Goal: Transaction & Acquisition: Purchase product/service

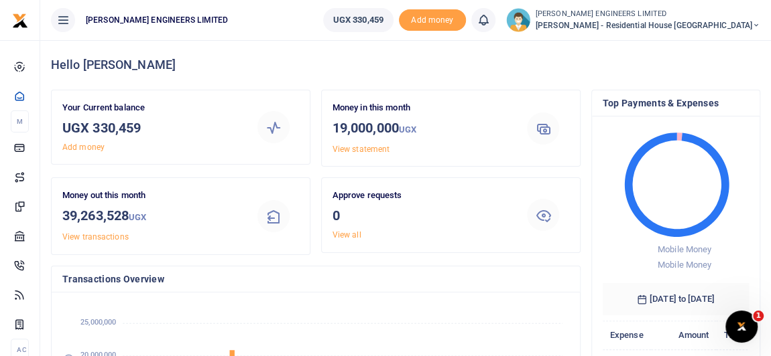
click at [756, 26] on icon at bounding box center [756, 25] width 8 height 9
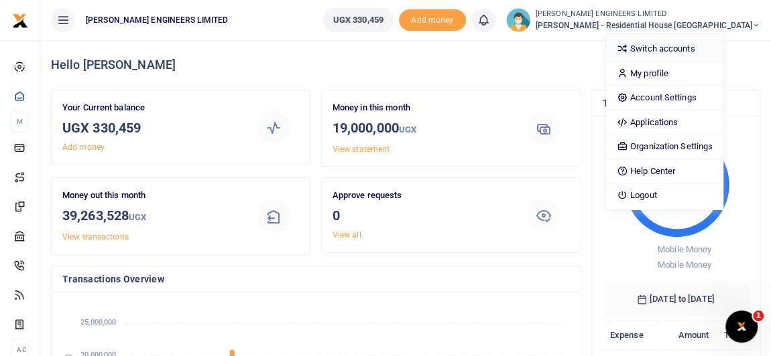
click at [708, 50] on link "Switch accounts" at bounding box center [664, 49] width 117 height 19
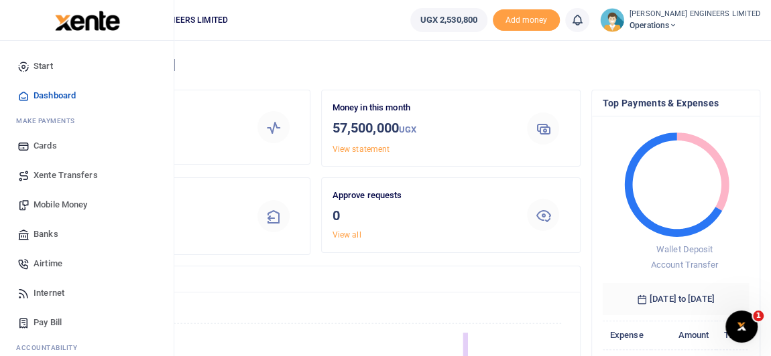
click at [62, 174] on span "Xente Transfers" at bounding box center [66, 175] width 64 height 13
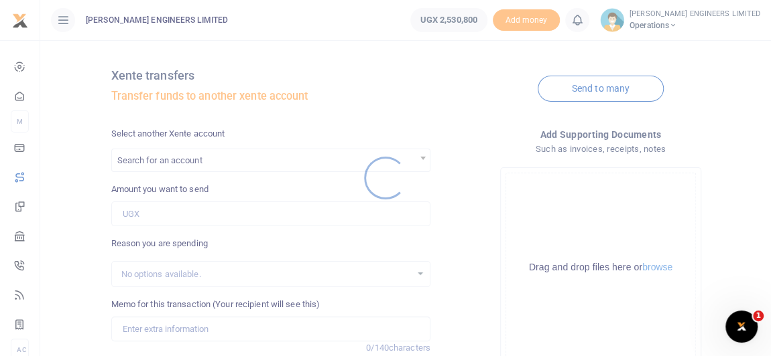
click at [167, 157] on div at bounding box center [385, 178] width 771 height 356
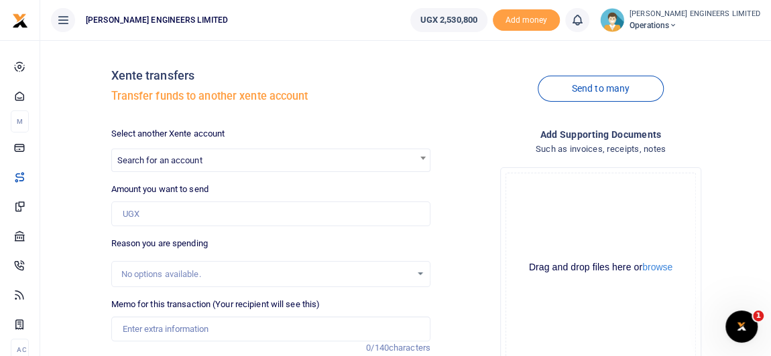
click at [156, 161] on span "Search for an account" at bounding box center [159, 160] width 85 height 10
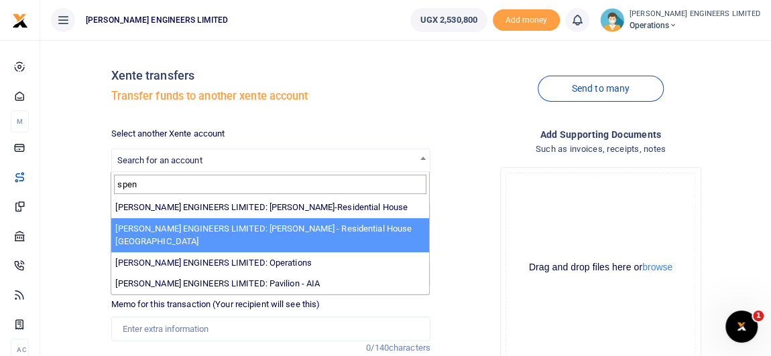
type input "spen"
select select "4051"
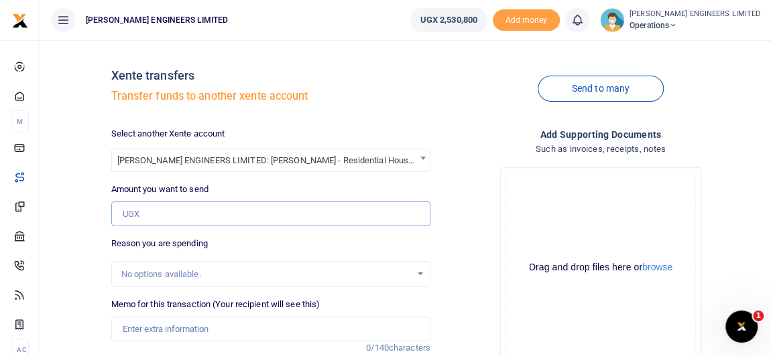
click at [142, 219] on input "Amount you want to send" at bounding box center [270, 214] width 319 height 25
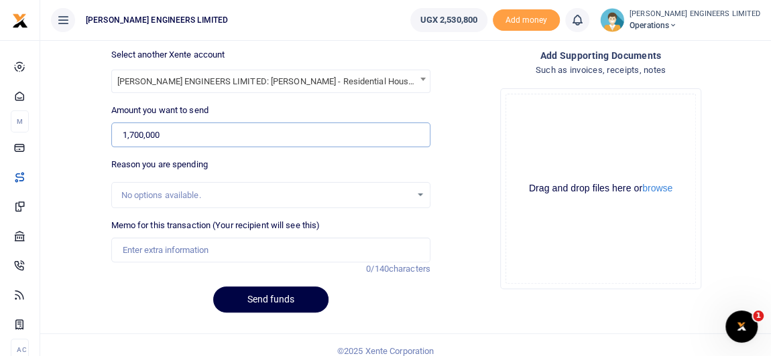
scroll to position [90, 0]
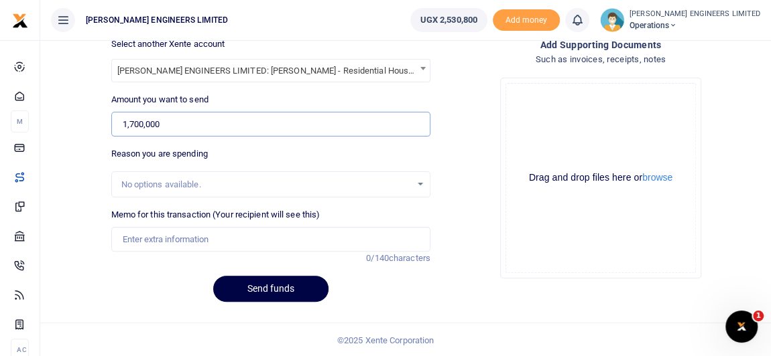
type input "1,700,000"
click at [161, 235] on input "Memo for this transaction (Your recipient will see this)" at bounding box center [270, 239] width 319 height 25
type input "Expenses"
click at [282, 294] on button "Send funds" at bounding box center [270, 289] width 115 height 26
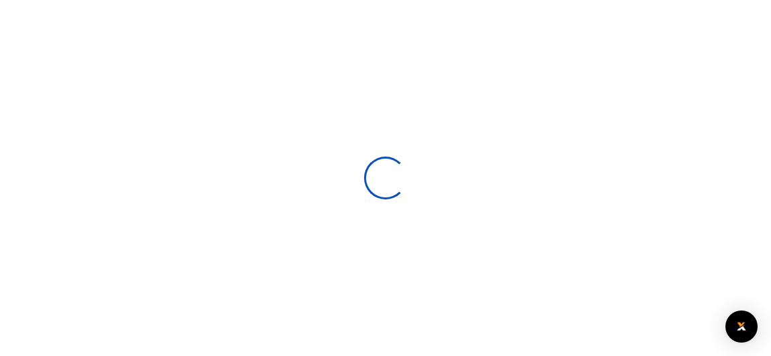
select select
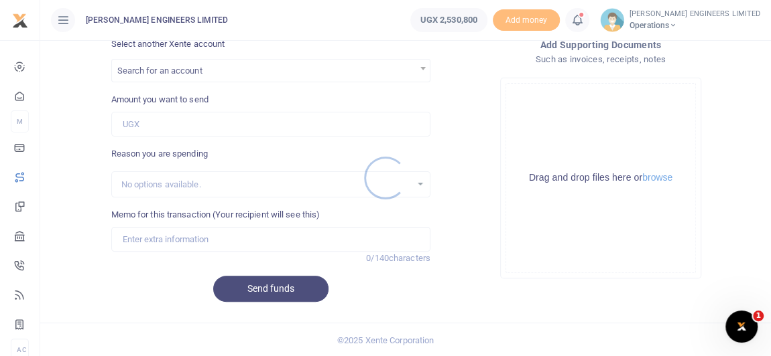
click at [605, 21] on div at bounding box center [385, 178] width 771 height 356
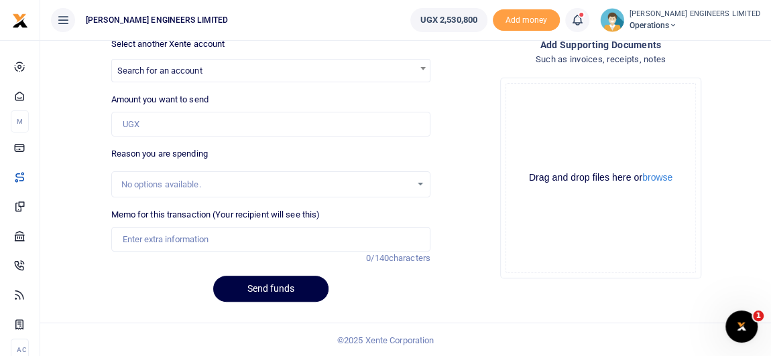
click at [584, 23] on icon at bounding box center [576, 20] width 13 height 15
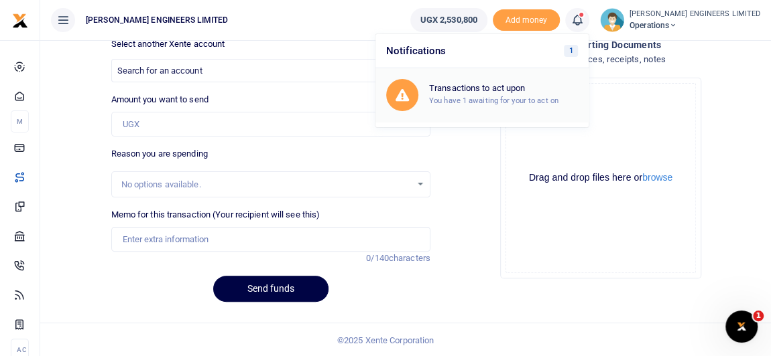
click at [509, 96] on small "You have 1 awaiting for your to act on" at bounding box center [493, 100] width 129 height 9
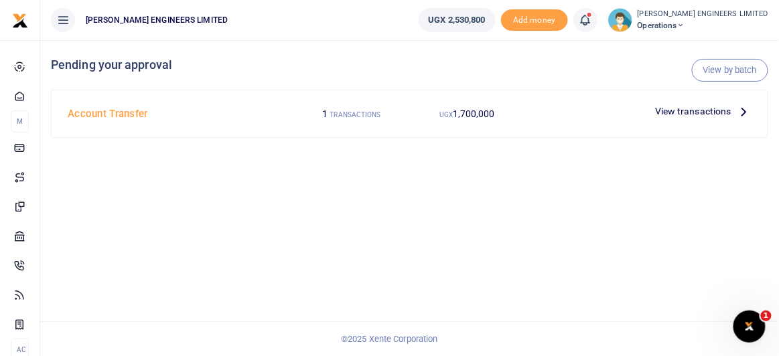
click at [672, 111] on span "View transactions" at bounding box center [693, 111] width 76 height 15
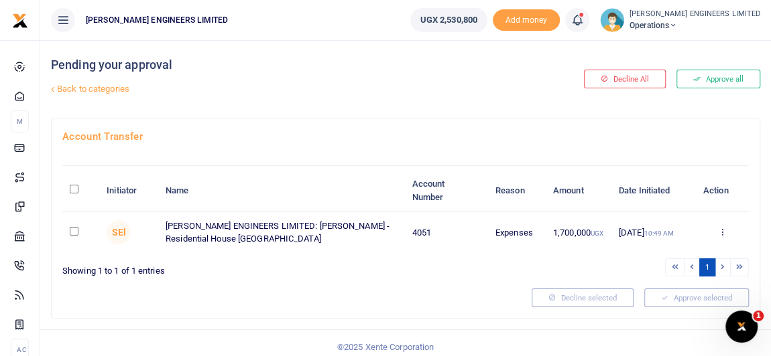
click at [75, 229] on input "checkbox" at bounding box center [74, 231] width 9 height 9
checkbox input "true"
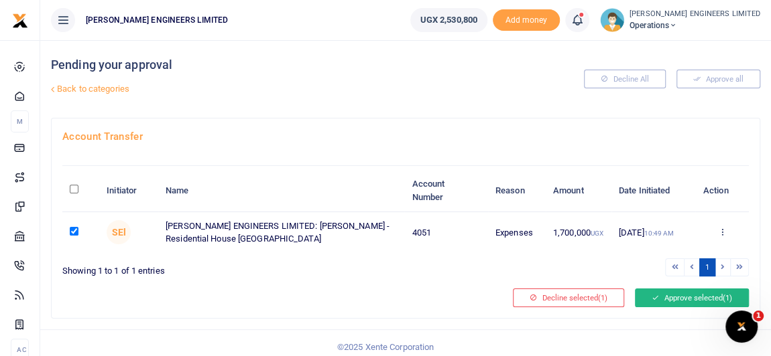
click at [684, 295] on button "Approve selected (1)" at bounding box center [692, 298] width 114 height 19
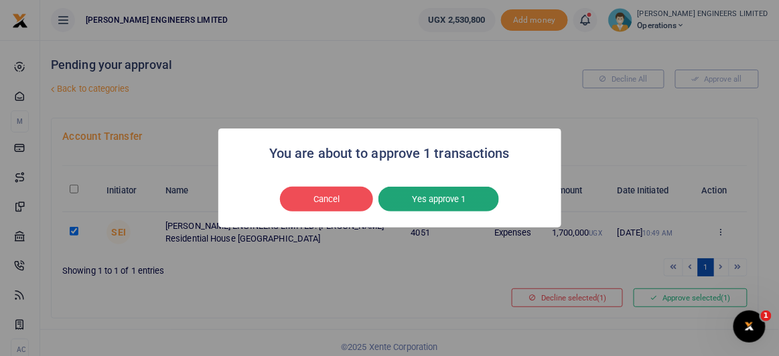
click at [447, 197] on button "Yes approve 1" at bounding box center [439, 199] width 121 height 25
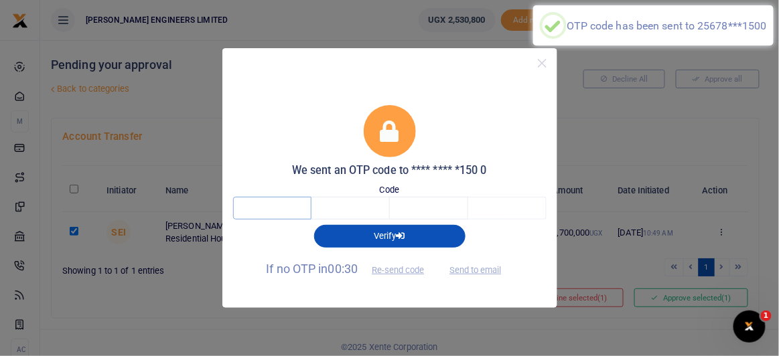
click at [284, 206] on input "text" at bounding box center [272, 208] width 78 height 23
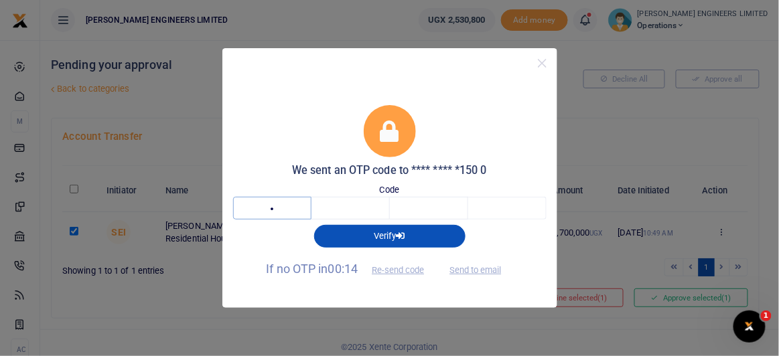
type input "6"
type input "9"
type input "4"
type input "3"
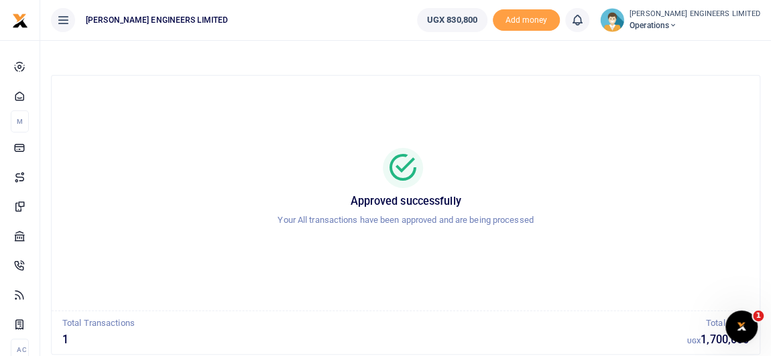
click at [677, 27] on icon at bounding box center [673, 25] width 8 height 9
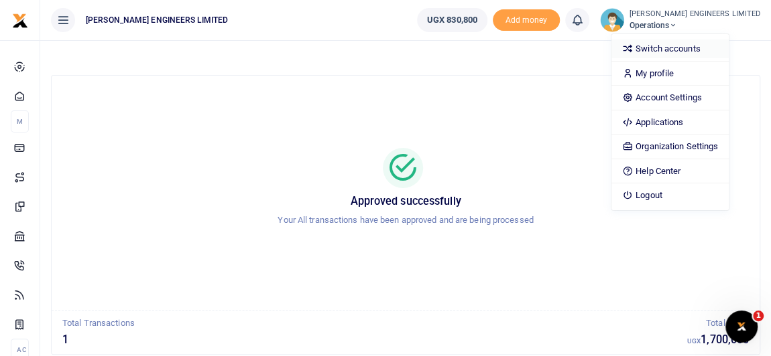
click at [703, 50] on link "Switch accounts" at bounding box center [669, 49] width 117 height 19
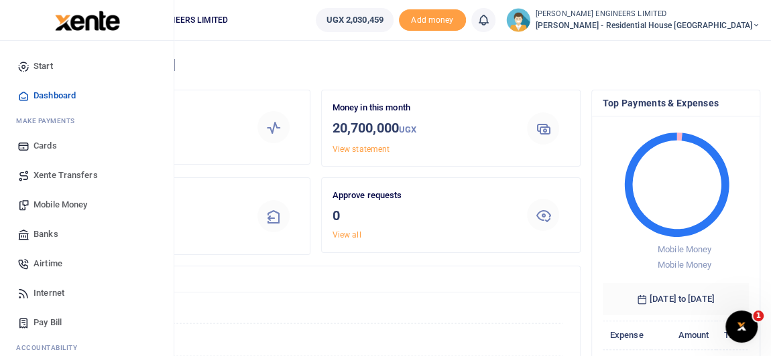
scroll to position [10, 9]
click at [62, 203] on span "Mobile Money" at bounding box center [61, 204] width 54 height 13
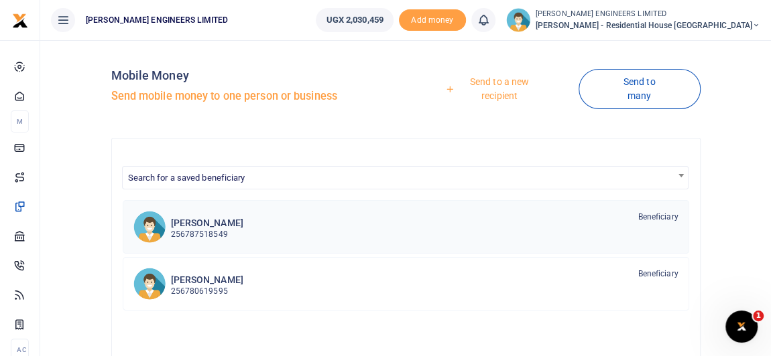
click at [200, 228] on p "256787518549" at bounding box center [207, 234] width 72 height 13
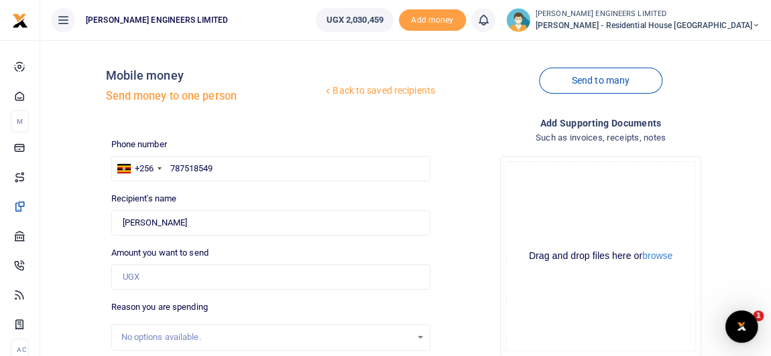
click at [186, 170] on input "787518549" at bounding box center [270, 168] width 319 height 25
click at [171, 169] on input "787518549" at bounding box center [270, 168] width 319 height 25
click at [141, 277] on input "Amount you want to send" at bounding box center [270, 277] width 319 height 25
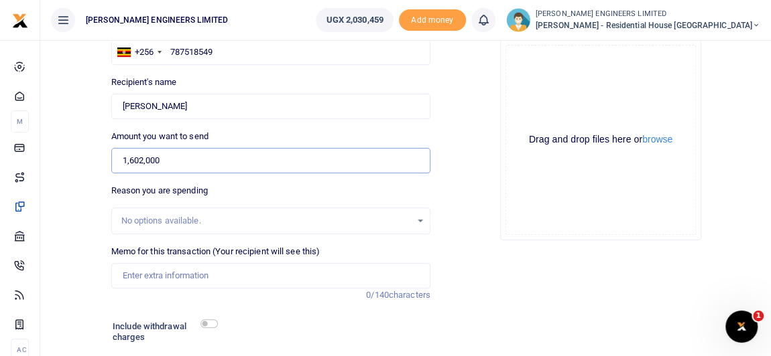
scroll to position [121, 0]
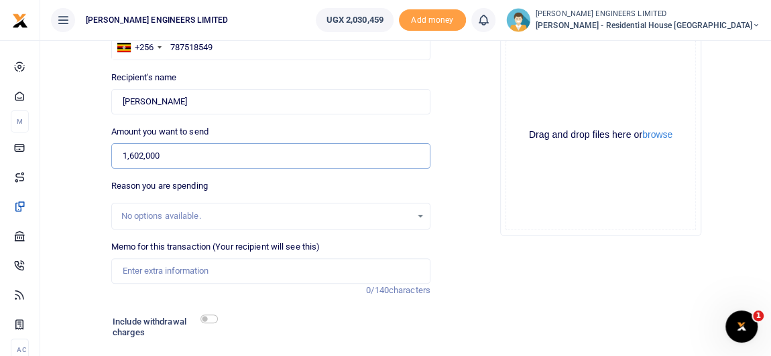
type input "1,602,000"
click at [150, 270] on input "Memo for this transaction (Your recipient will see this)" at bounding box center [270, 271] width 319 height 25
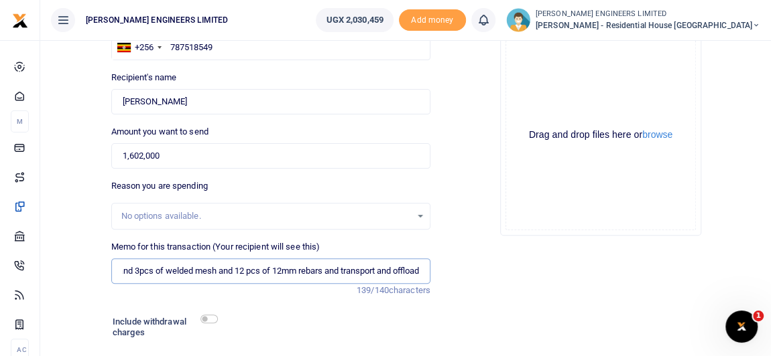
scroll to position [0, 281]
click at [252, 271] on input "Payment for 60 bags of Hima Cement CEM2 and 7kgs of binding wire and 3pcs of we…" at bounding box center [270, 271] width 319 height 25
click at [148, 271] on input "Payment for 60 bags of Hima Cement CEM2 and 7kgs of binding wire and 3pcs of we…" at bounding box center [270, 271] width 319 height 25
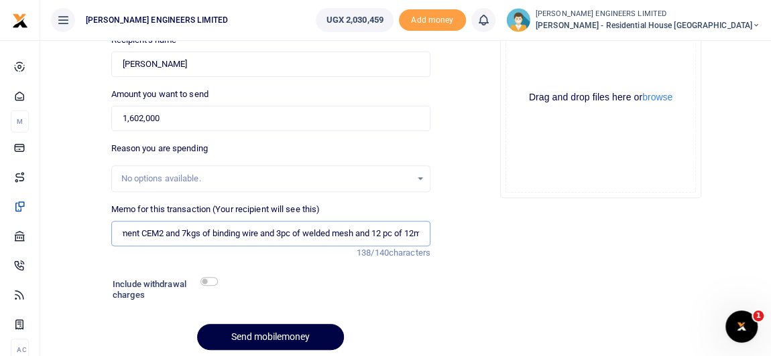
scroll to position [86, 0]
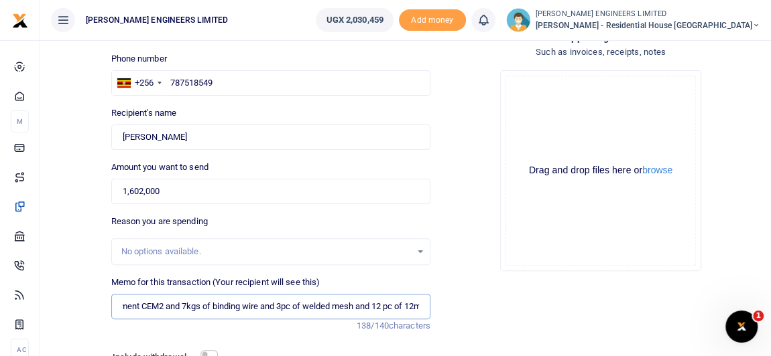
type input "Payment for 60 bags of Hima Cement CEM2 and 7kgs of binding wire and 3pc of wel…"
drag, startPoint x: 160, startPoint y: 190, endPoint x: 129, endPoint y: 189, distance: 31.5
click at [129, 189] on input "1,602,000" at bounding box center [270, 191] width 319 height 25
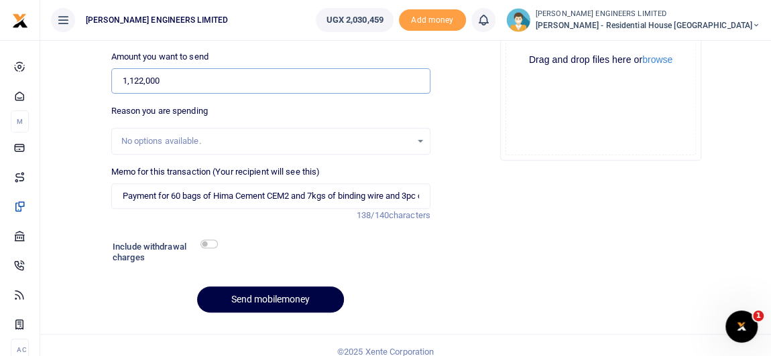
scroll to position [208, 0]
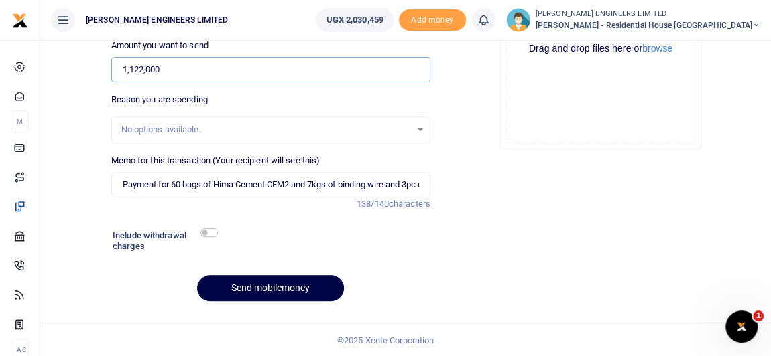
type input "1,122,000"
click at [208, 233] on input "checkbox" at bounding box center [208, 232] width 17 height 9
checkbox input "true"
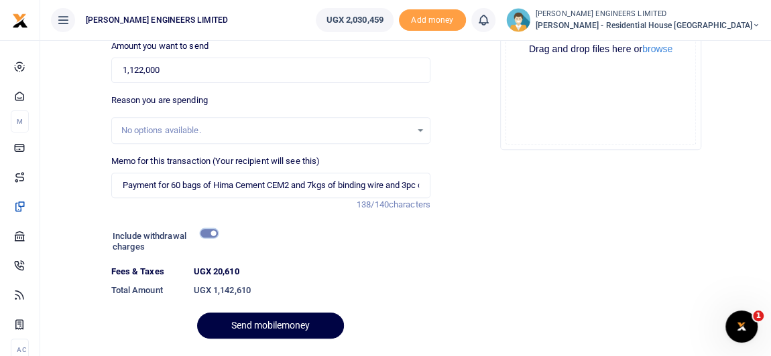
scroll to position [245, 0]
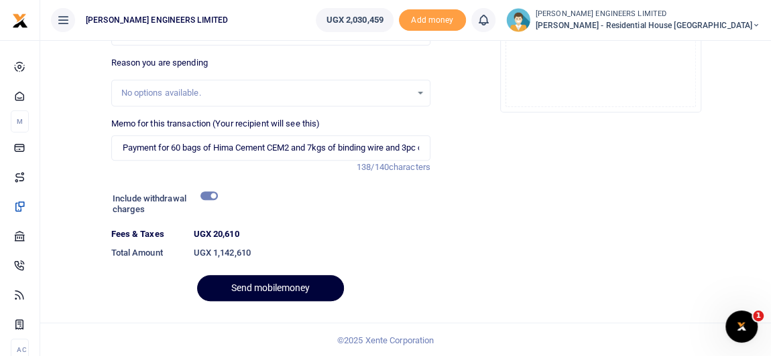
click at [300, 285] on button "Send mobilemoney" at bounding box center [270, 288] width 147 height 26
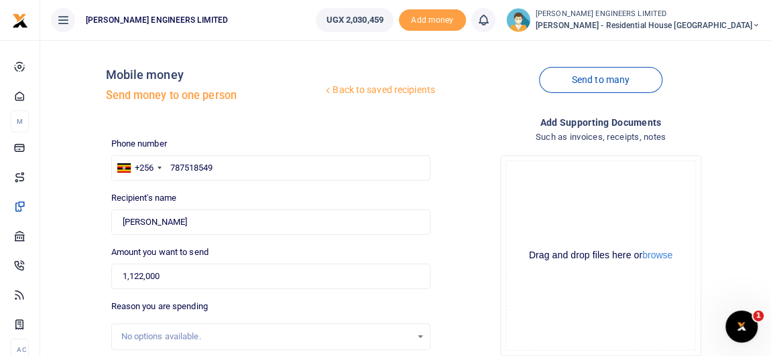
scroll to position [0, 0]
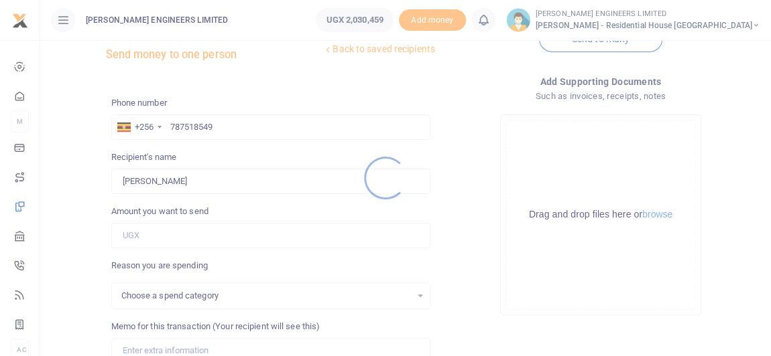
select select
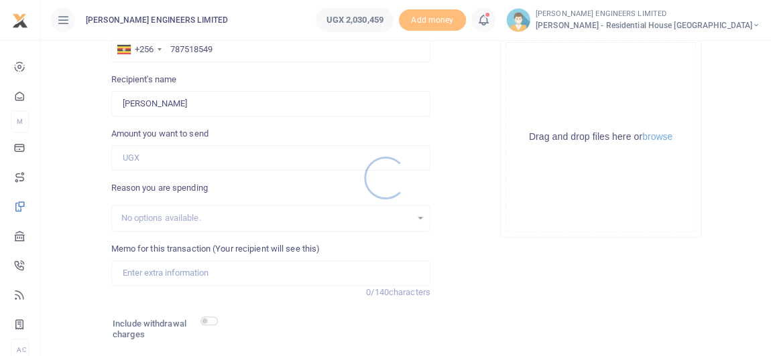
scroll to position [121, 0]
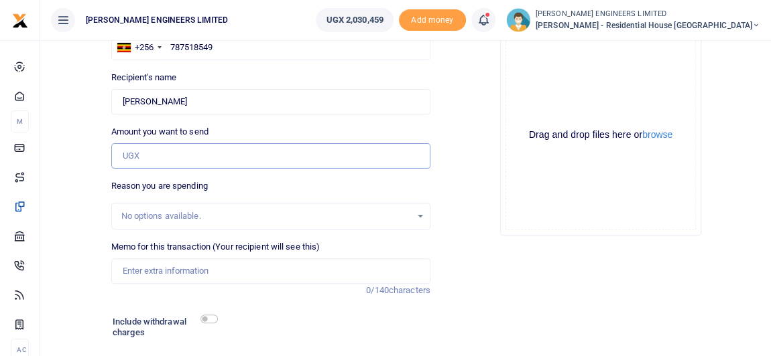
drag, startPoint x: 131, startPoint y: 151, endPoint x: 138, endPoint y: 159, distance: 10.5
click at [132, 151] on input "Amount you want to send" at bounding box center [270, 155] width 319 height 25
type input "480,000"
click at [142, 266] on input "Memo for this transaction (Your recipient will see this)" at bounding box center [270, 271] width 319 height 25
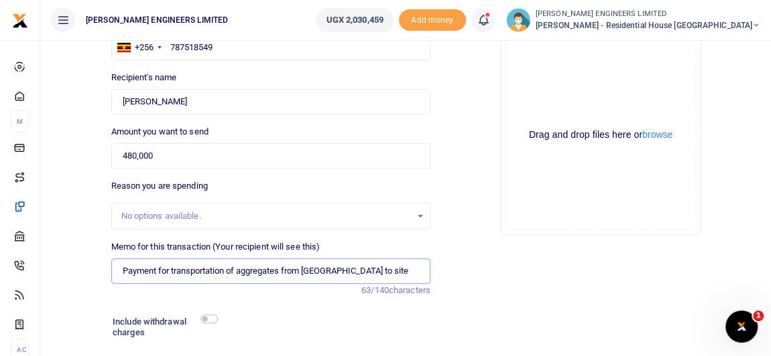
type input "Payment for transportation of aggregates from stockpile to site"
click at [209, 319] on input "checkbox" at bounding box center [208, 319] width 17 height 9
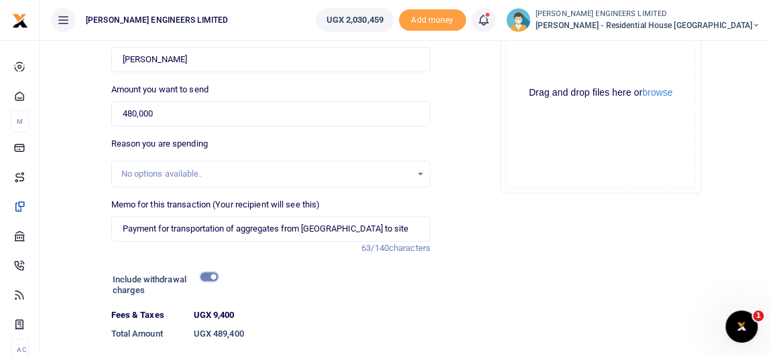
scroll to position [182, 0]
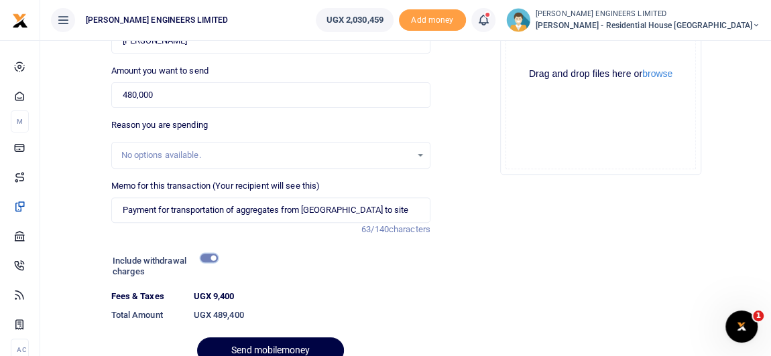
click at [205, 257] on input "checkbox" at bounding box center [208, 258] width 17 height 9
checkbox input "false"
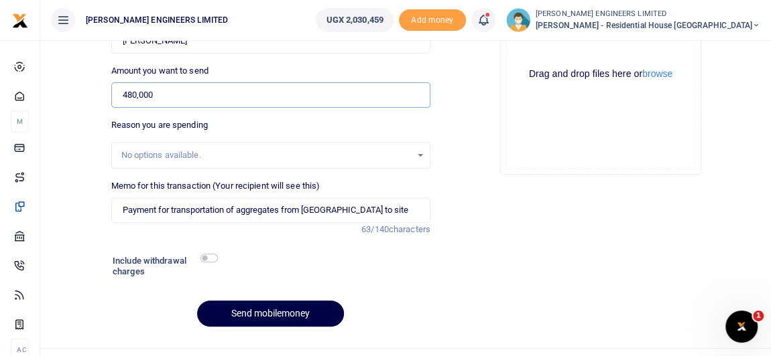
click at [136, 93] on input "480,000" at bounding box center [270, 94] width 319 height 25
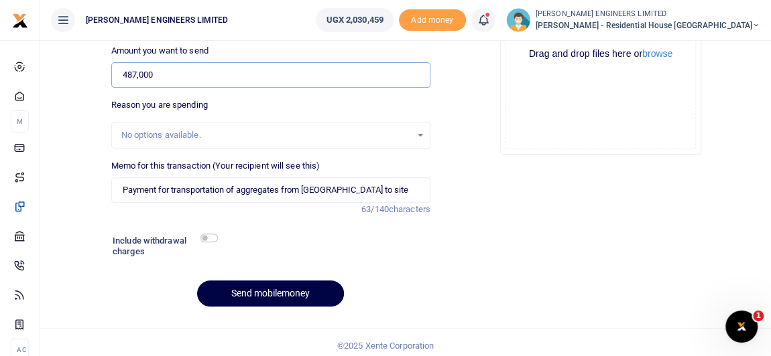
scroll to position [208, 0]
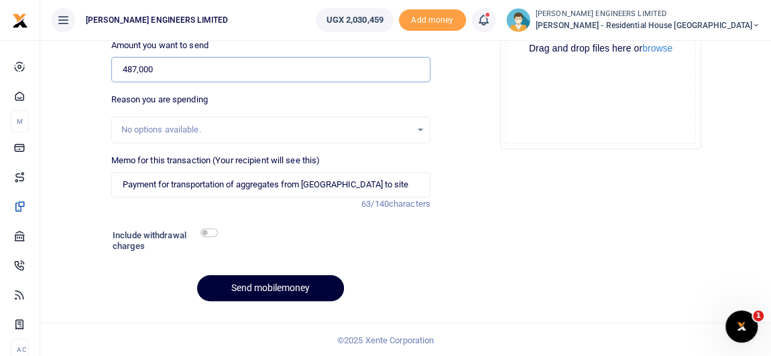
type input "487,000"
click at [290, 285] on button "Send mobilemoney" at bounding box center [270, 288] width 147 height 26
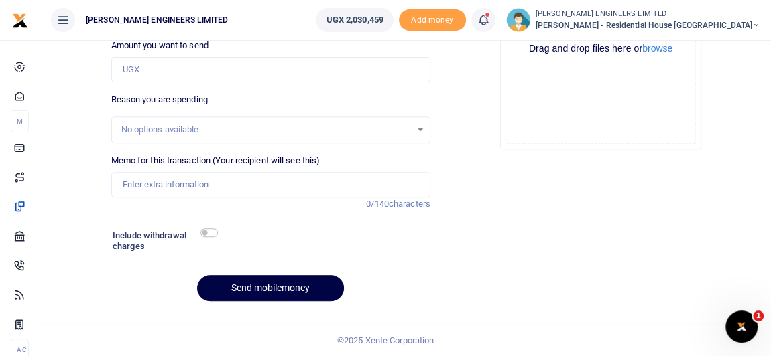
click at [490, 25] on icon at bounding box center [482, 20] width 13 height 15
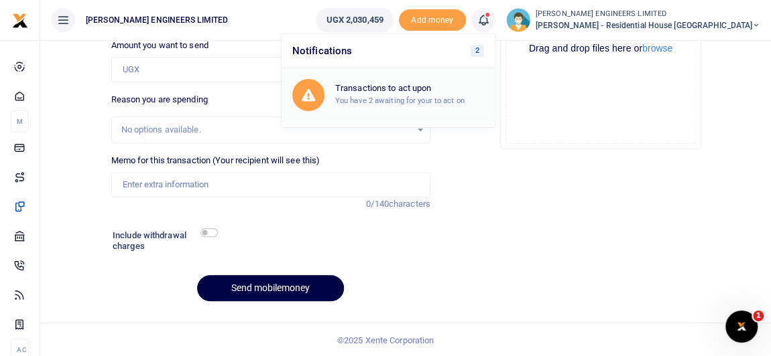
click at [455, 91] on h6 "Transactions to act upon" at bounding box center [409, 88] width 149 height 11
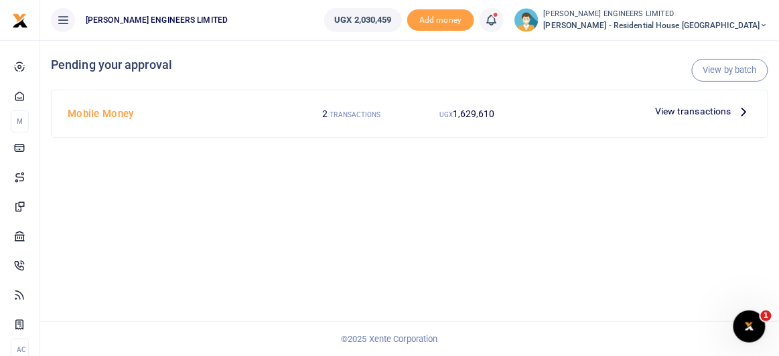
click at [684, 112] on span "View transactions" at bounding box center [693, 111] width 76 height 15
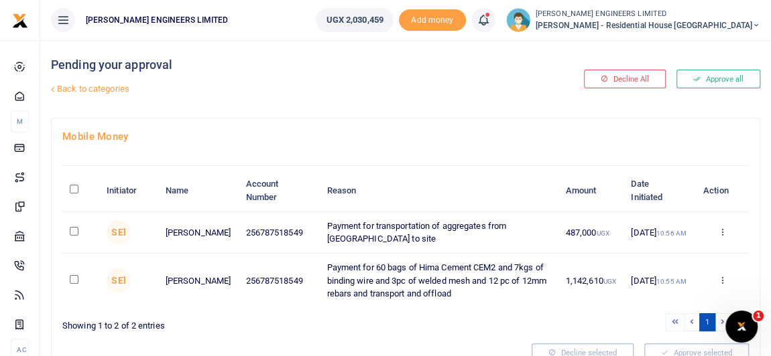
click at [71, 232] on input "checkbox" at bounding box center [74, 231] width 9 height 9
checkbox input "true"
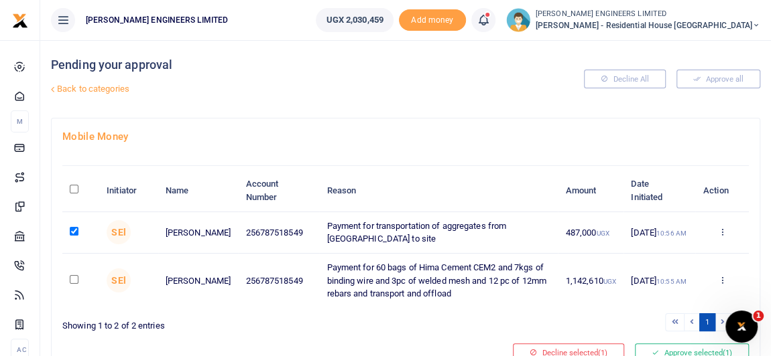
click at [74, 279] on input "checkbox" at bounding box center [74, 279] width 9 height 9
checkbox input "true"
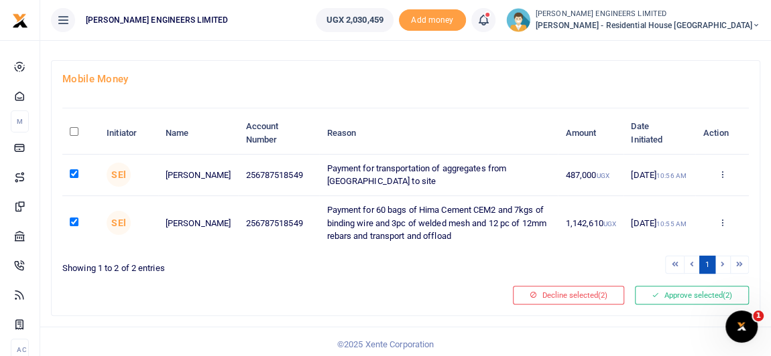
scroll to position [60, 0]
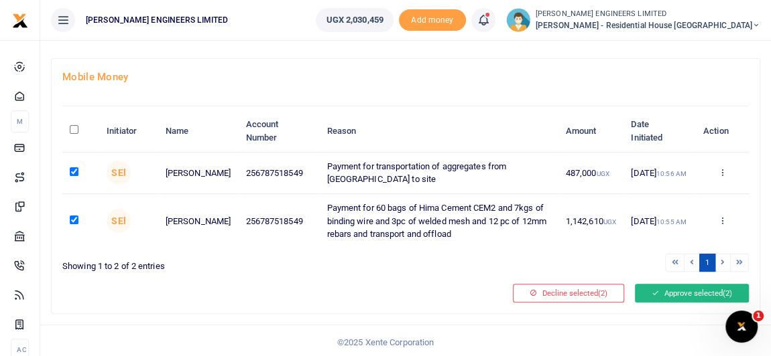
click at [667, 291] on button "Approve selected (2)" at bounding box center [692, 293] width 114 height 19
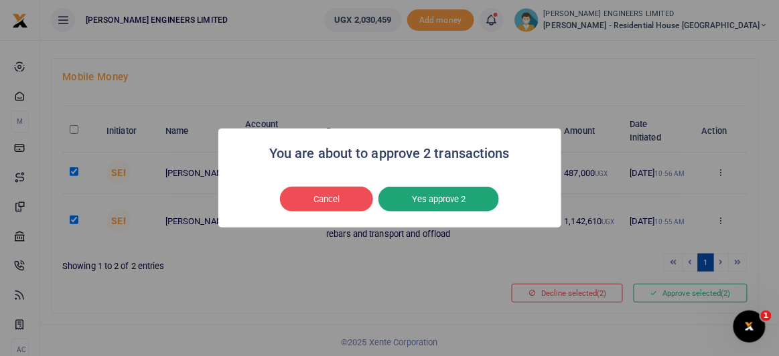
click at [458, 202] on button "Yes approve 2" at bounding box center [439, 199] width 121 height 25
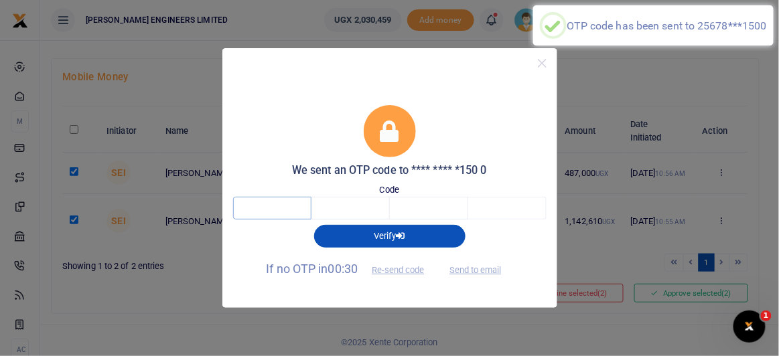
click at [267, 208] on input "text" at bounding box center [272, 208] width 78 height 23
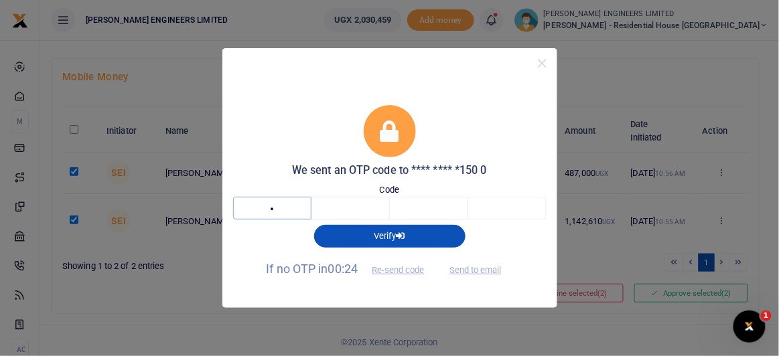
type input "8"
type input "9"
type input "4"
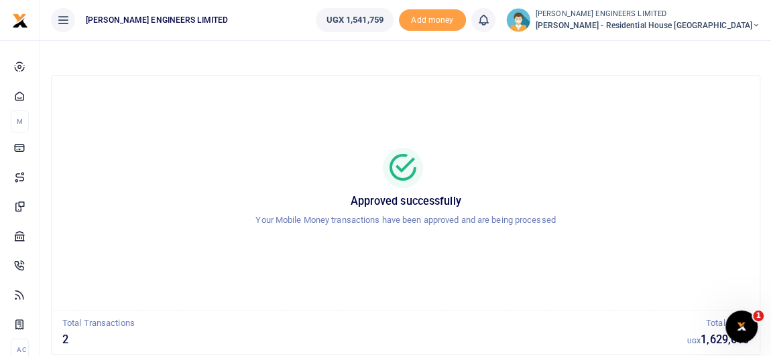
click at [756, 25] on icon at bounding box center [756, 25] width 8 height 9
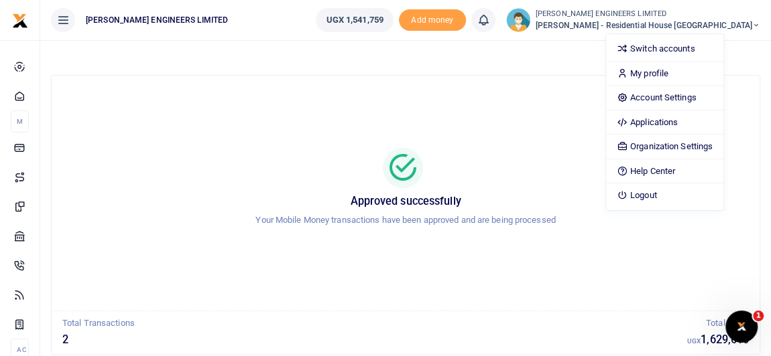
click at [549, 107] on div "Approved successfully Your Mobile Money transactions have been approved and are…" at bounding box center [405, 193] width 675 height 214
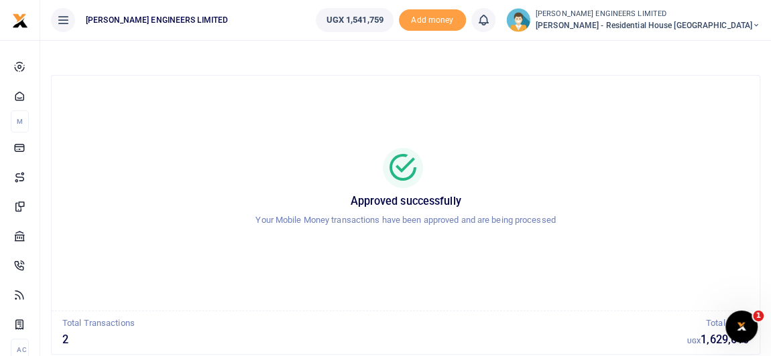
click at [755, 23] on icon at bounding box center [756, 25] width 8 height 9
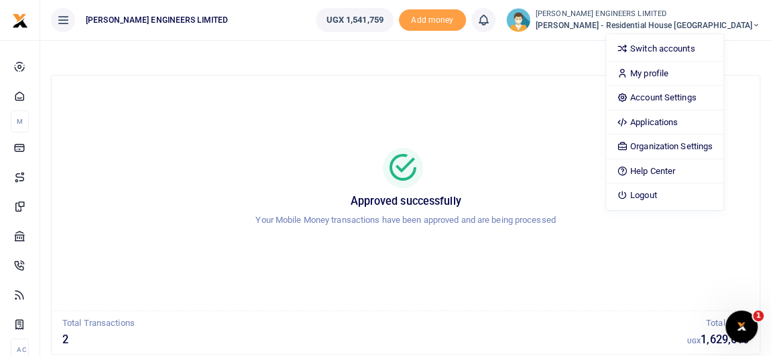
click at [556, 116] on div "Approved successfully Your Mobile Money transactions have been approved and are…" at bounding box center [405, 193] width 675 height 214
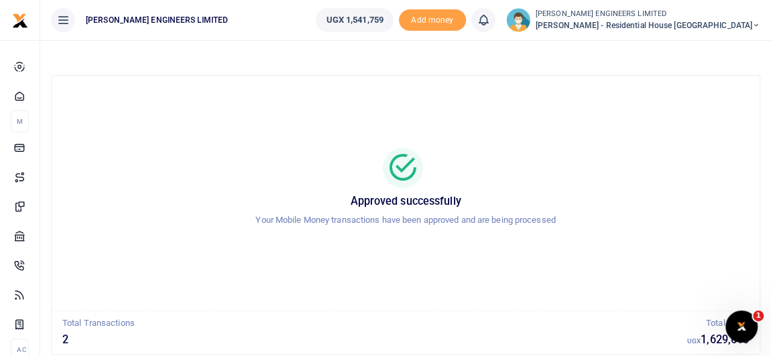
click at [754, 24] on icon at bounding box center [756, 25] width 8 height 9
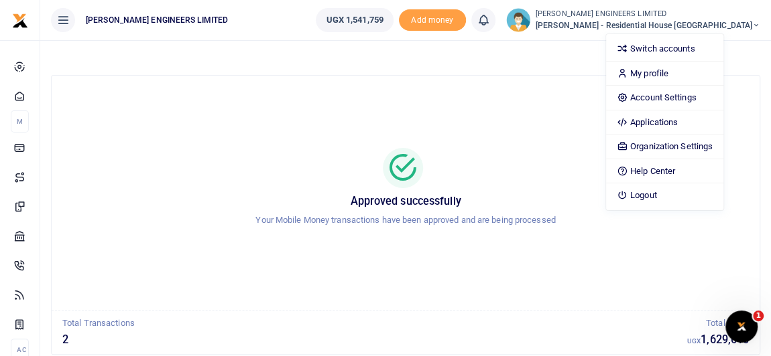
drag, startPoint x: 531, startPoint y: 101, endPoint x: 556, endPoint y: 98, distance: 25.0
click at [532, 101] on div "Approved successfully Your Mobile Money transactions have been approved and are…" at bounding box center [405, 193] width 675 height 214
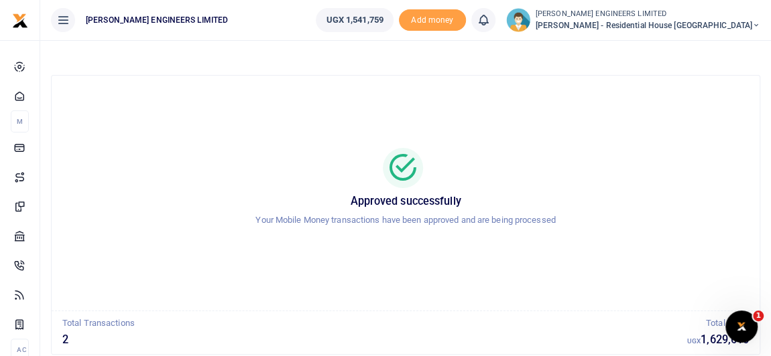
click at [758, 24] on icon at bounding box center [756, 25] width 8 height 9
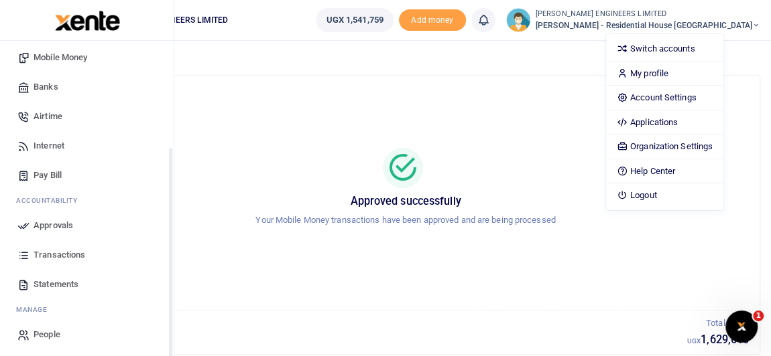
scroll to position [150, 0]
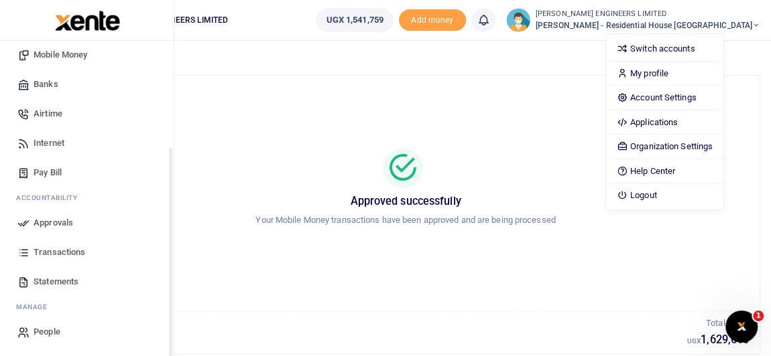
click at [56, 252] on span "Transactions" at bounding box center [60, 252] width 52 height 13
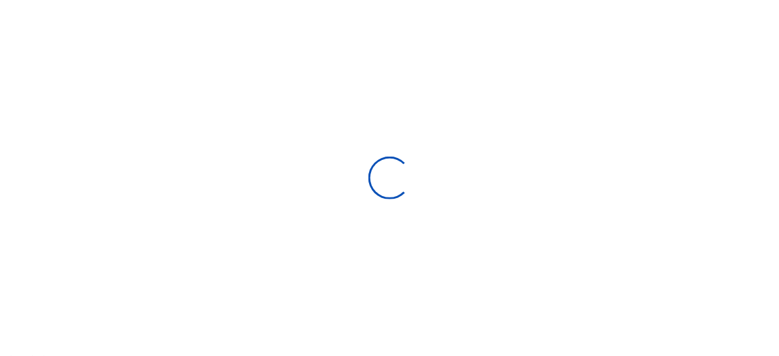
select select
type input "[DATE] - [DATE]"
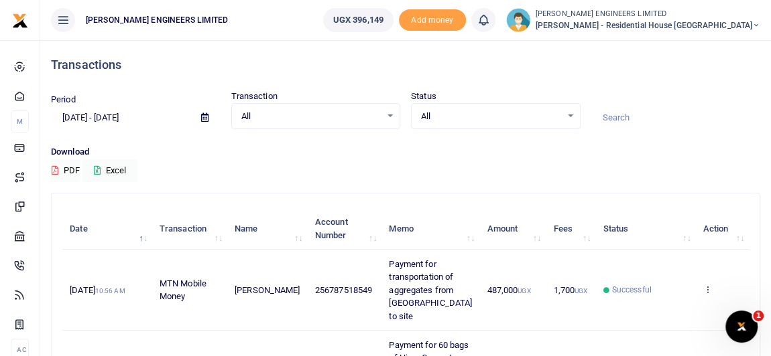
click at [758, 24] on icon at bounding box center [756, 25] width 8 height 9
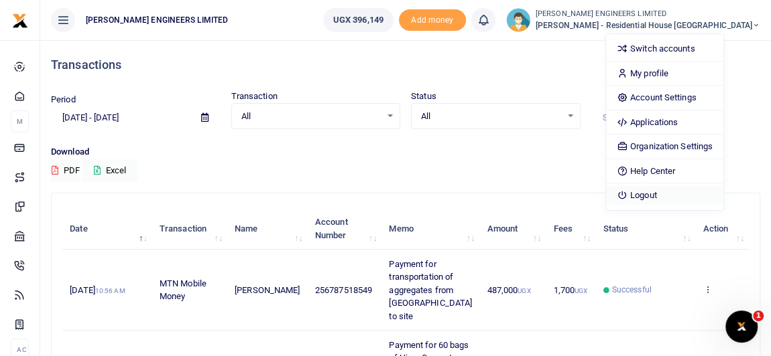
click at [685, 194] on link "Logout" at bounding box center [664, 195] width 117 height 19
